Goal: Task Accomplishment & Management: Use online tool/utility

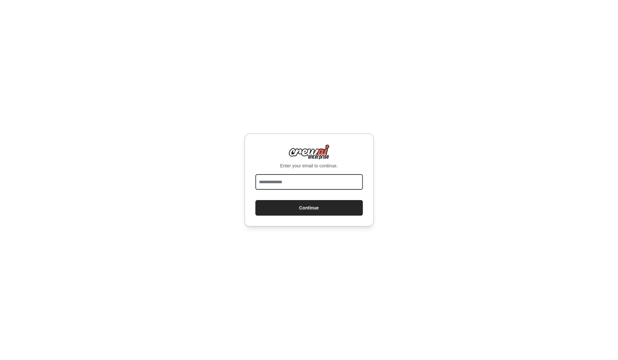
click at [300, 185] on input "email" at bounding box center [308, 182] width 107 height 16
type input "**********"
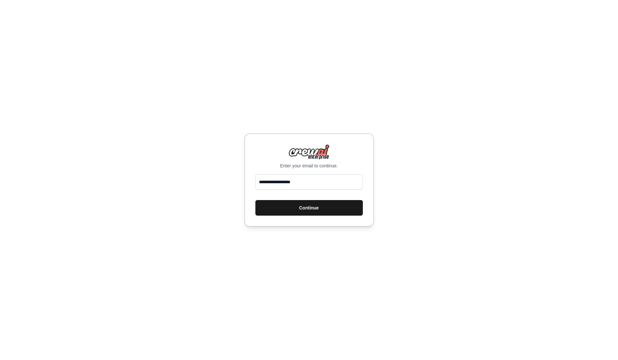
click at [292, 214] on button "Continue" at bounding box center [308, 208] width 107 height 16
click at [293, 209] on button "Continue" at bounding box center [308, 208] width 107 height 16
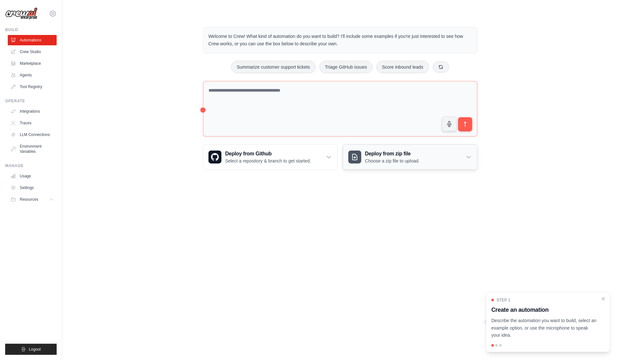
click at [393, 151] on h3 "Deploy from zip file" at bounding box center [392, 154] width 55 height 8
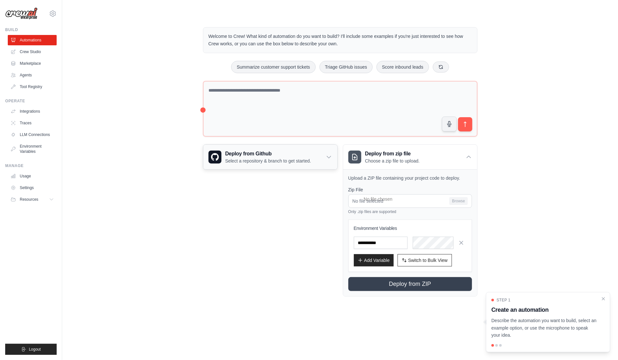
click at [259, 158] on p "Select a repository & branch to get started." at bounding box center [268, 161] width 86 height 6
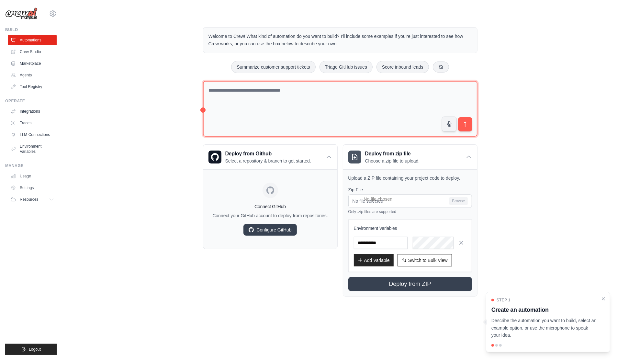
click at [243, 106] on textarea at bounding box center [340, 109] width 274 height 56
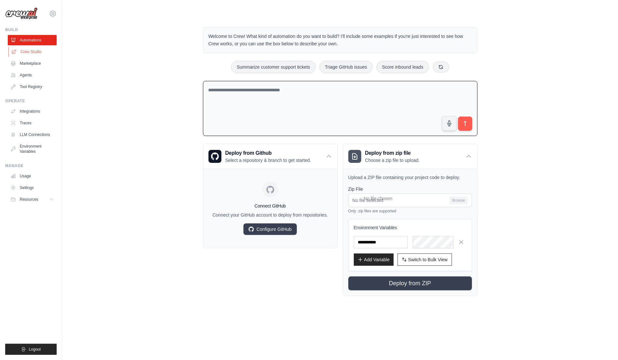
click at [34, 54] on link "Crew Studio" at bounding box center [32, 52] width 49 height 10
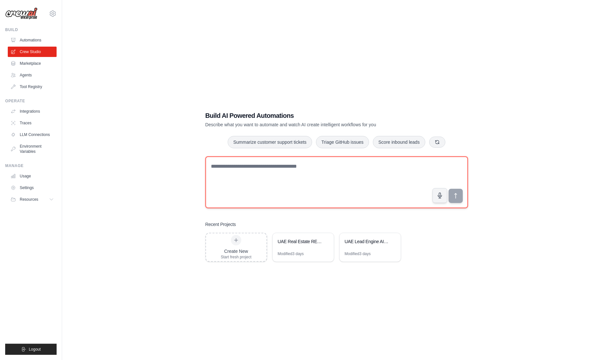
paste textarea "**********"
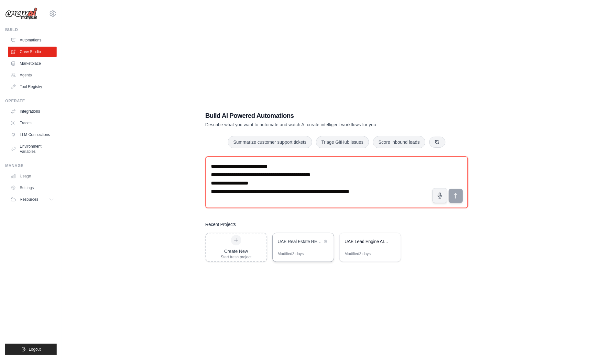
scroll to position [8323, 0]
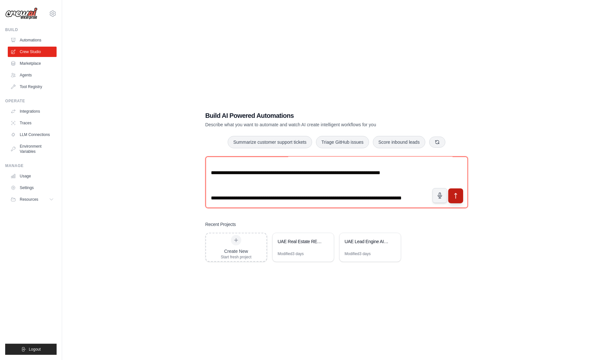
type textarea "**********"
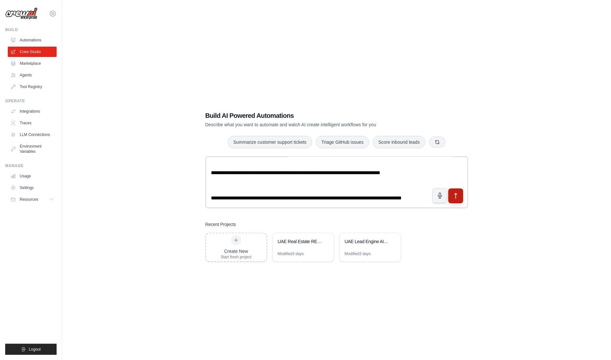
click at [455, 197] on icon "submit" at bounding box center [455, 196] width 7 height 7
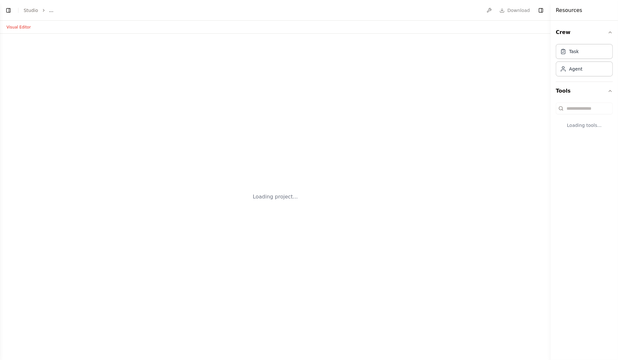
select select "****"
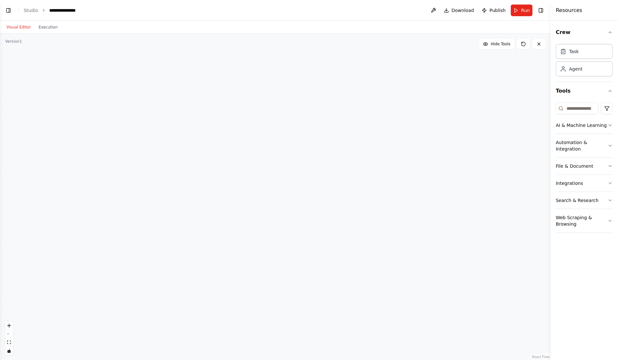
scroll to position [1579, 0]
click at [38, 25] on button "Execution" at bounding box center [48, 27] width 27 height 8
click at [14, 29] on button "Visual Editor" at bounding box center [19, 27] width 32 height 8
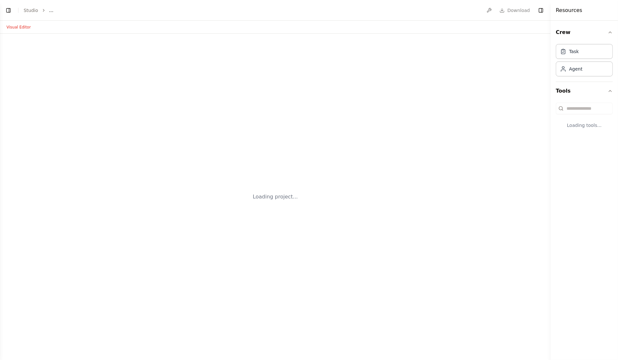
select select "****"
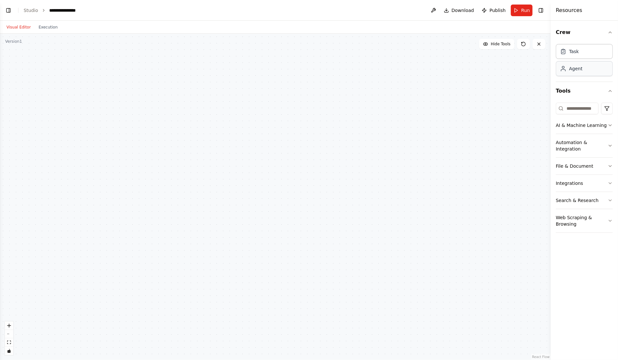
click at [582, 71] on div "Agent" at bounding box center [584, 68] width 57 height 15
click at [24, 12] on link "Studio" at bounding box center [31, 10] width 15 height 5
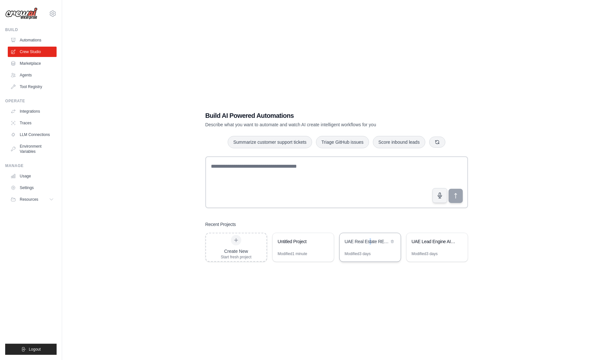
click at [370, 250] on div "UAE Real Estate RERA Compliance System" at bounding box center [370, 242] width 61 height 18
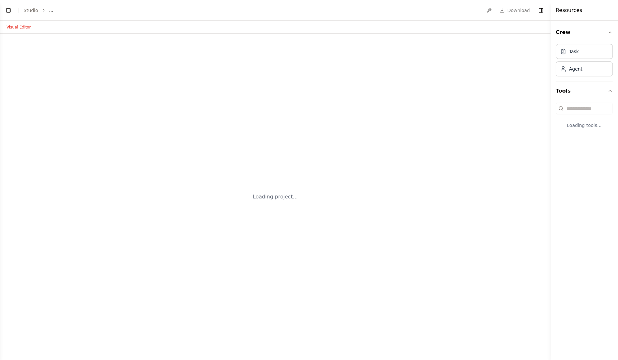
select select "****"
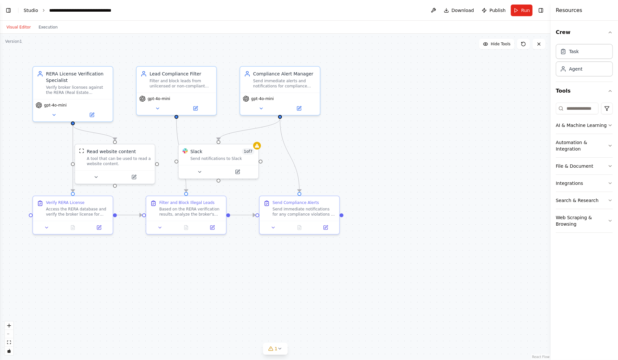
scroll to position [271, 0]
click at [27, 9] on link "Studio" at bounding box center [31, 10] width 15 height 5
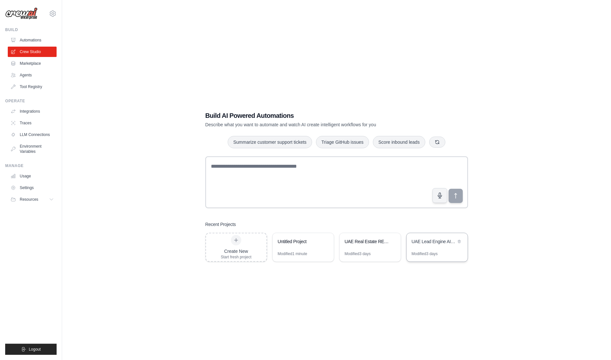
click at [447, 251] on div "Modified 3 days" at bounding box center [437, 256] width 61 height 10
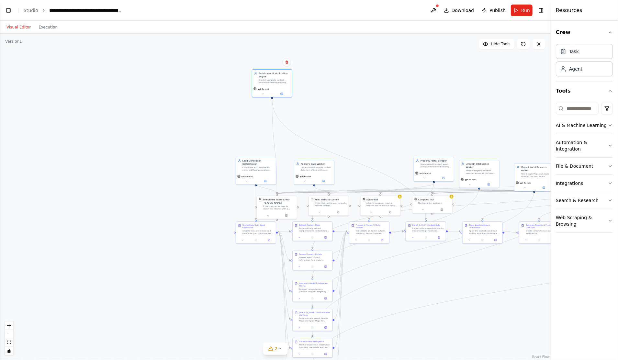
scroll to position [10850, 0]
drag, startPoint x: 375, startPoint y: 184, endPoint x: 375, endPoint y: 166, distance: 17.5
click at [375, 166] on button at bounding box center [369, 168] width 18 height 4
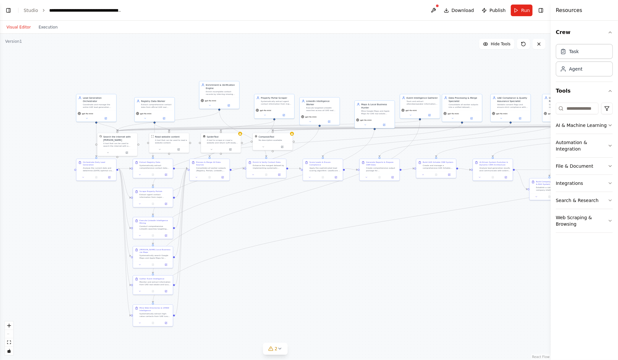
drag, startPoint x: 470, startPoint y: 330, endPoint x: 318, endPoint y: 267, distance: 164.8
click at [318, 267] on div ".deletable-edge-delete-btn { width: 20px; height: 20px; border: 0px solid #ffff…" at bounding box center [275, 197] width 550 height 326
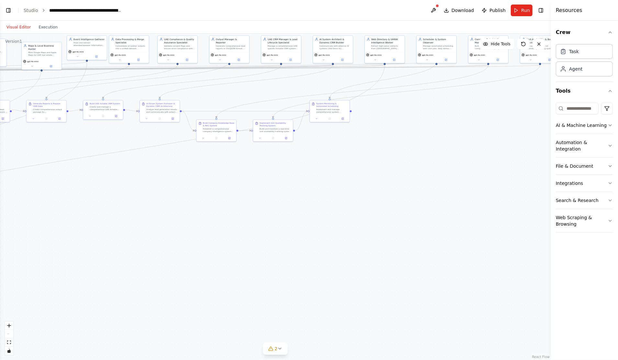
drag, startPoint x: 165, startPoint y: 251, endPoint x: 146, endPoint y: 171, distance: 82.5
click at [146, 171] on div ".deletable-edge-delete-btn { width: 20px; height: 20px; border: 0px solid #ffff…" at bounding box center [275, 197] width 550 height 326
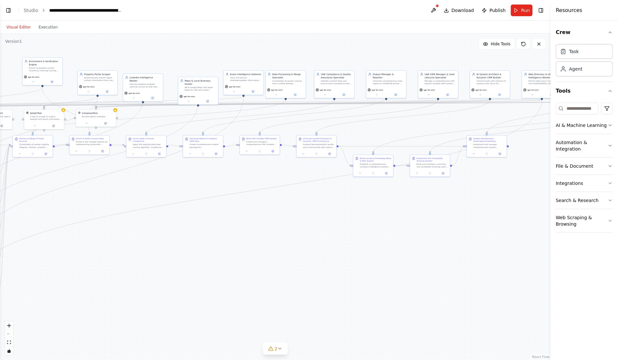
drag, startPoint x: 400, startPoint y: 169, endPoint x: 550, endPoint y: 256, distance: 173.5
click at [548, 256] on div "BETA UAE Lead Engine AI Agent — Full Booklet What This System Is This is an aut…" at bounding box center [309, 180] width 618 height 360
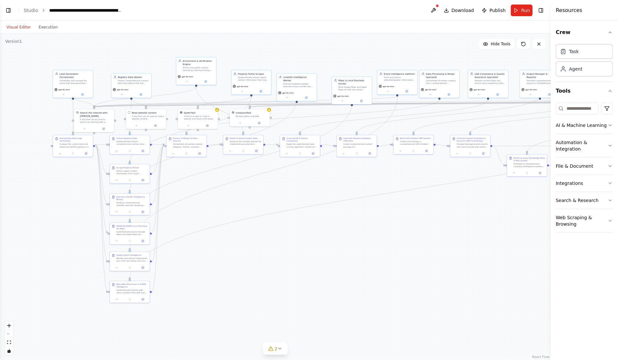
drag, startPoint x: 352, startPoint y: 294, endPoint x: 494, endPoint y: 301, distance: 141.9
click at [490, 301] on div ".deletable-edge-delete-btn { width: 20px; height: 20px; border: 0px solid #ffff…" at bounding box center [275, 197] width 550 height 326
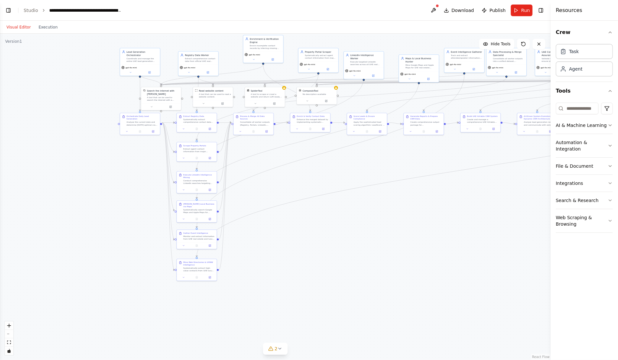
drag, startPoint x: 318, startPoint y: 296, endPoint x: 361, endPoint y: 274, distance: 48.9
click at [361, 274] on div ".deletable-edge-delete-btn { width: 20px; height: 20px; border: 0px solid #ffff…" at bounding box center [275, 197] width 550 height 326
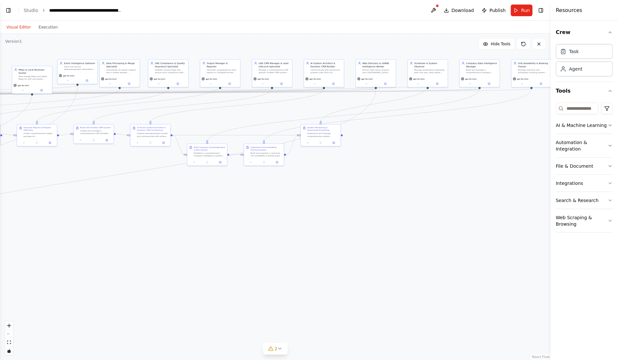
drag, startPoint x: 444, startPoint y: 274, endPoint x: 60, endPoint y: 281, distance: 384.4
click at [56, 284] on div ".deletable-edge-delete-btn { width: 20px; height: 20px; border: 0px solid #ffff…" at bounding box center [275, 197] width 550 height 326
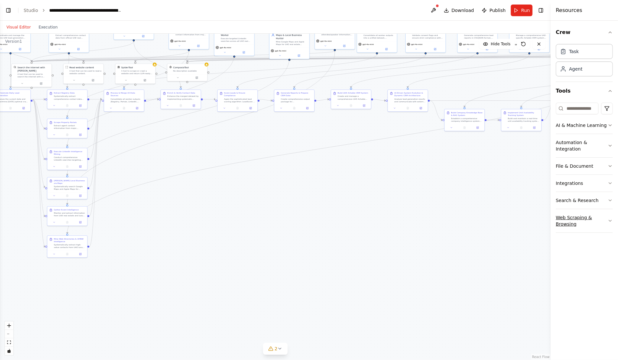
drag, startPoint x: 300, startPoint y: 262, endPoint x: 578, endPoint y: 226, distance: 281.3
click at [583, 224] on div "BETA UAE Lead Engine AI Agent — Full Booklet What This System Is This is an aut…" at bounding box center [309, 180] width 618 height 360
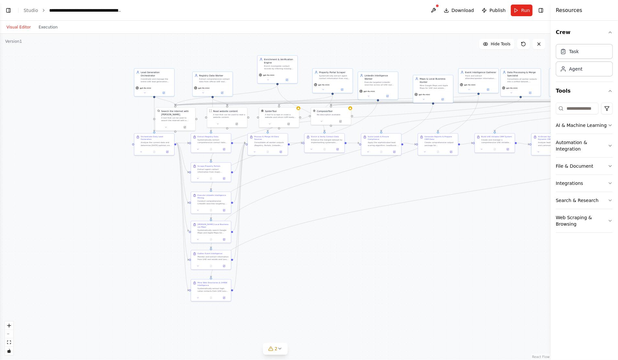
drag, startPoint x: 375, startPoint y: 259, endPoint x: 494, endPoint y: 308, distance: 128.3
click at [494, 308] on div ".deletable-edge-delete-btn { width: 20px; height: 20px; border: 0px solid #ffff…" at bounding box center [275, 197] width 550 height 326
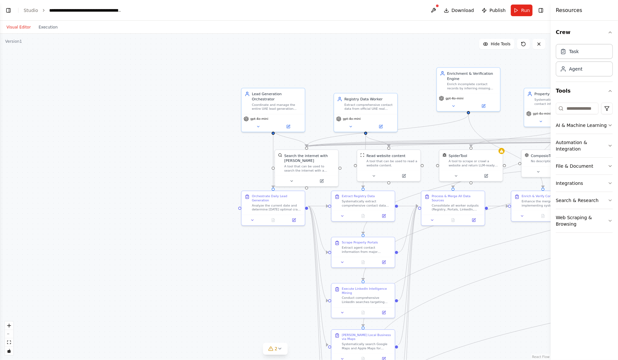
drag, startPoint x: 469, startPoint y: 155, endPoint x: 437, endPoint y: 308, distance: 156.1
click at [439, 313] on div ".deletable-edge-delete-btn { width: 20px; height: 20px; border: 0px solid #ffff…" at bounding box center [275, 197] width 550 height 326
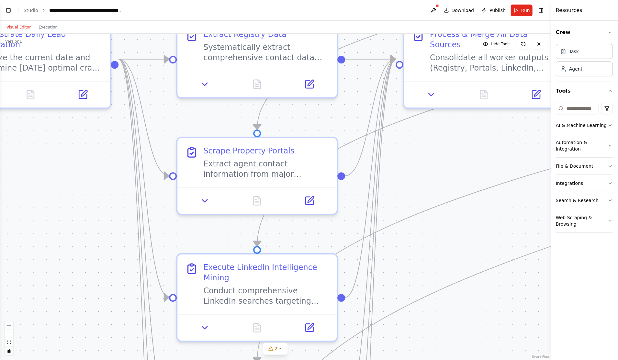
drag, startPoint x: 459, startPoint y: 270, endPoint x: 423, endPoint y: 123, distance: 151.6
click at [423, 123] on div ".deletable-edge-delete-btn { width: 20px; height: 20px; border: 0px solid #ffff…" at bounding box center [275, 197] width 550 height 326
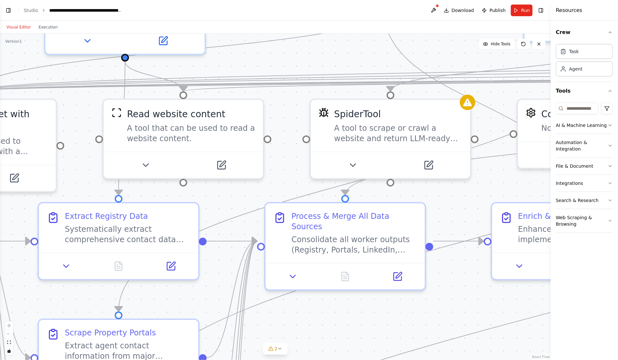
drag, startPoint x: 428, startPoint y: 134, endPoint x: 301, endPoint y: 342, distance: 243.5
click at [286, 342] on div ".deletable-edge-delete-btn { width: 20px; height: 20px; border: 0px solid #ffff…" at bounding box center [275, 197] width 550 height 326
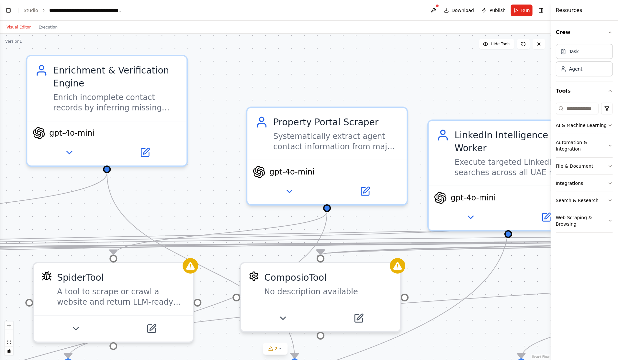
drag, startPoint x: 461, startPoint y: 191, endPoint x: 189, endPoint y: 340, distance: 310.0
click at [189, 341] on div ".deletable-edge-delete-btn { width: 20px; height: 20px; border: 0px solid #ffff…" at bounding box center [275, 197] width 550 height 326
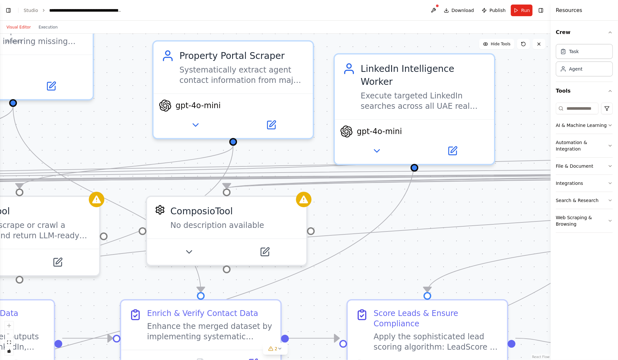
drag, startPoint x: 436, startPoint y: 99, endPoint x: 247, endPoint y: 33, distance: 200.6
click at [251, 23] on div "Visual Editor Execution Version 1 Hide Tools .deletable-edge-delete-btn { width…" at bounding box center [275, 190] width 550 height 339
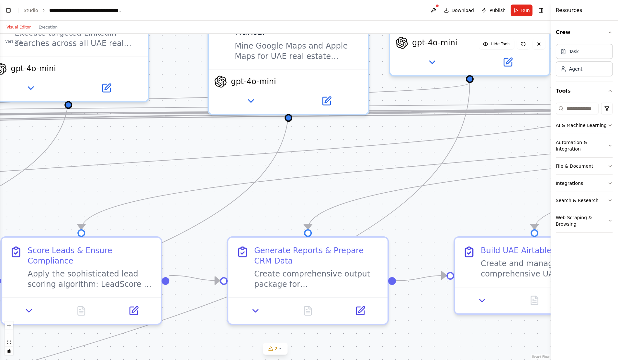
drag, startPoint x: 426, startPoint y: 194, endPoint x: 226, endPoint y: 168, distance: 201.9
click at [152, 145] on div ".deletable-edge-delete-btn { width: 20px; height: 20px; border: 0px solid #ffff…" at bounding box center [275, 197] width 550 height 326
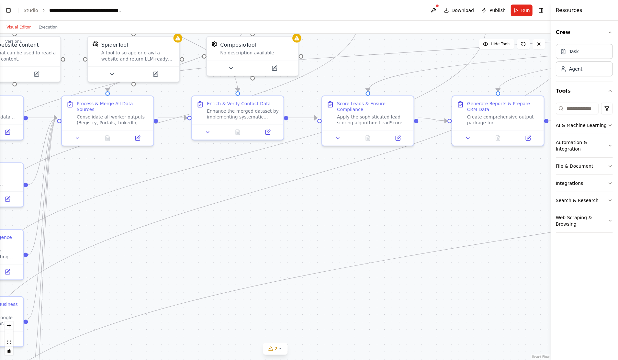
drag, startPoint x: 206, startPoint y: 328, endPoint x: 378, endPoint y: 215, distance: 206.4
click at [378, 215] on div ".deletable-edge-delete-btn { width: 20px; height: 20px; border: 0px solid #ffff…" at bounding box center [275, 197] width 550 height 326
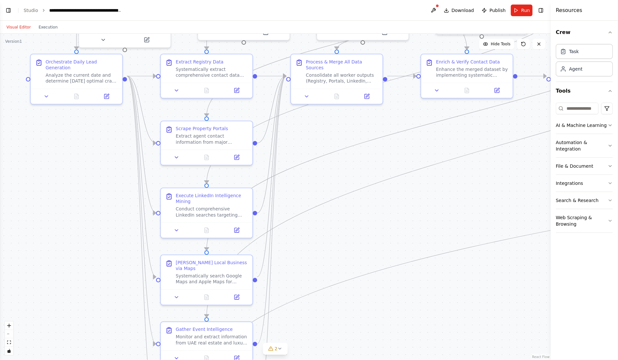
drag, startPoint x: 225, startPoint y: 255, endPoint x: 454, endPoint y: 213, distance: 232.8
click at [454, 213] on div ".deletable-edge-delete-btn { width: 20px; height: 20px; border: 0px solid #ffff…" at bounding box center [275, 197] width 550 height 326
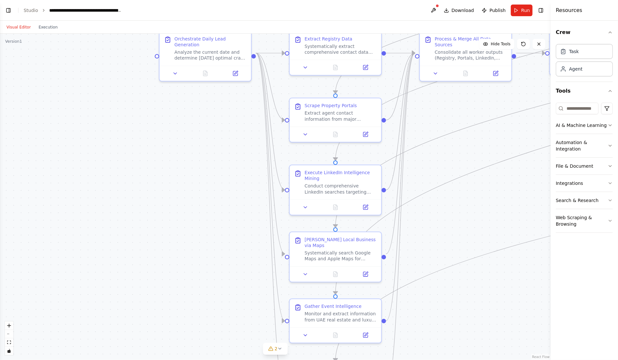
drag, startPoint x: 323, startPoint y: 249, endPoint x: 452, endPoint y: 226, distance: 130.8
click at [452, 226] on div ".deletable-edge-delete-btn { width: 20px; height: 20px; border: 0px solid #ffff…" at bounding box center [275, 197] width 550 height 326
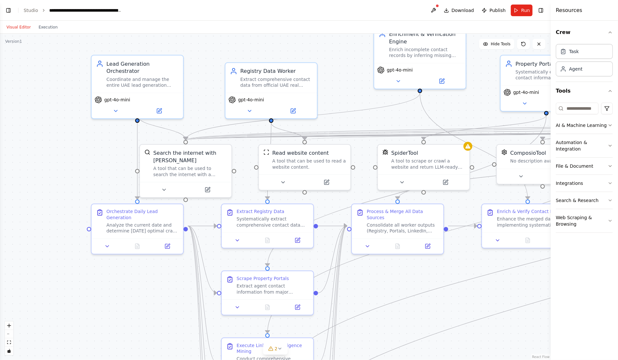
drag, startPoint x: 506, startPoint y: 165, endPoint x: 370, endPoint y: 333, distance: 216.5
click at [370, 334] on div ".deletable-edge-delete-btn { width: 20px; height: 20px; border: 0px solid #ffff…" at bounding box center [275, 197] width 550 height 326
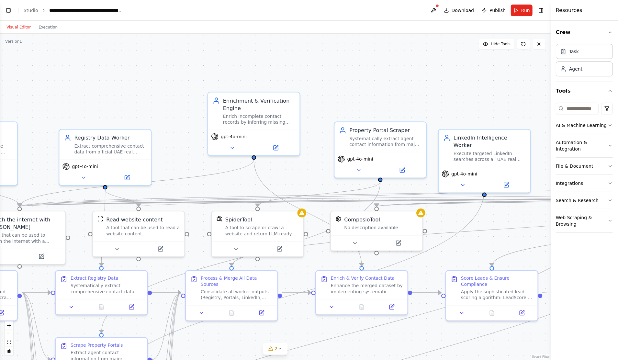
drag, startPoint x: 474, startPoint y: 267, endPoint x: 287, endPoint y: 382, distance: 219.4
click at [287, 359] on html "BETA UAE Lead Engine AI Agent — Full Booklet What This System Is This is an aut…" at bounding box center [309, 180] width 618 height 360
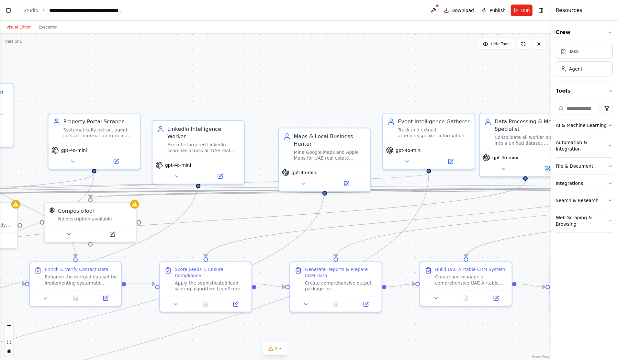
drag, startPoint x: 316, startPoint y: 111, endPoint x: 261, endPoint y: 101, distance: 56.5
click at [228, 67] on div ".deletable-edge-delete-btn { width: 20px; height: 20px; border: 0px solid #ffff…" at bounding box center [275, 197] width 550 height 326
